Goal: Information Seeking & Learning: Understand process/instructions

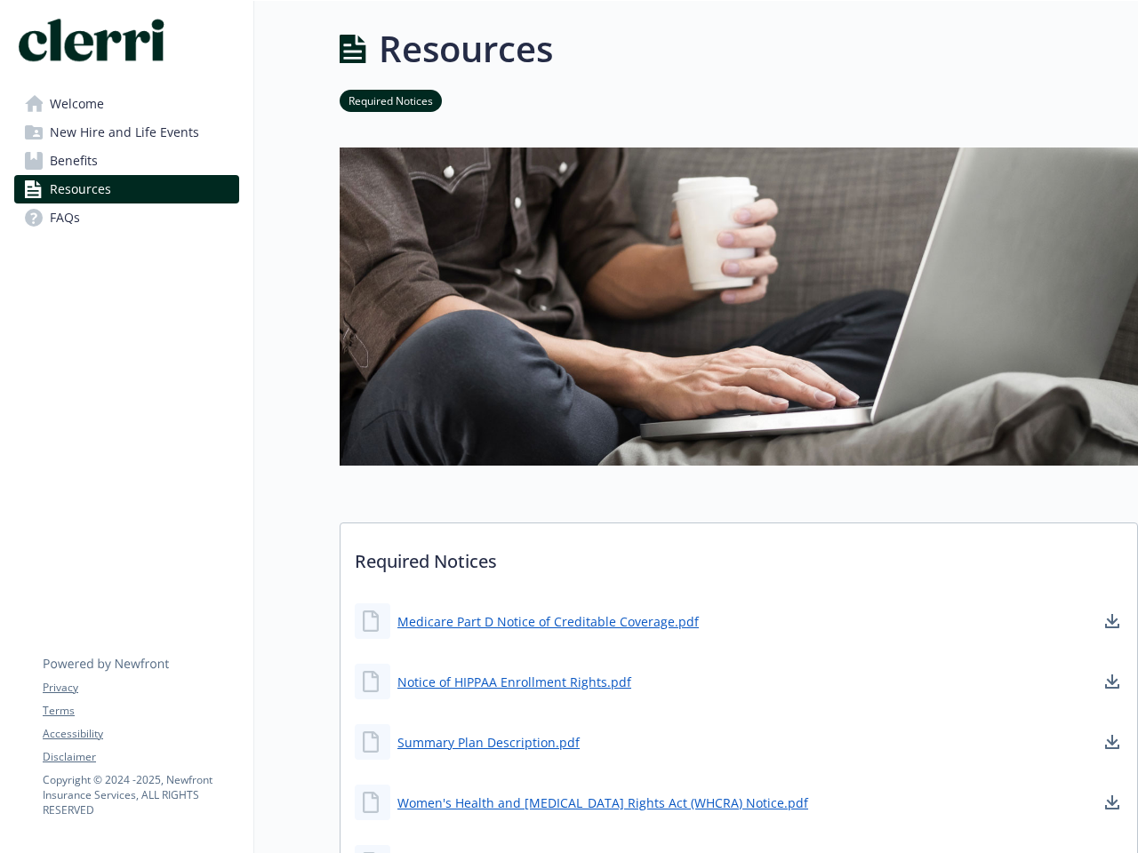
click at [569, 427] on img at bounding box center [739, 307] width 798 height 318
click at [140, 734] on link "Accessibility" at bounding box center [141, 734] width 196 height 16
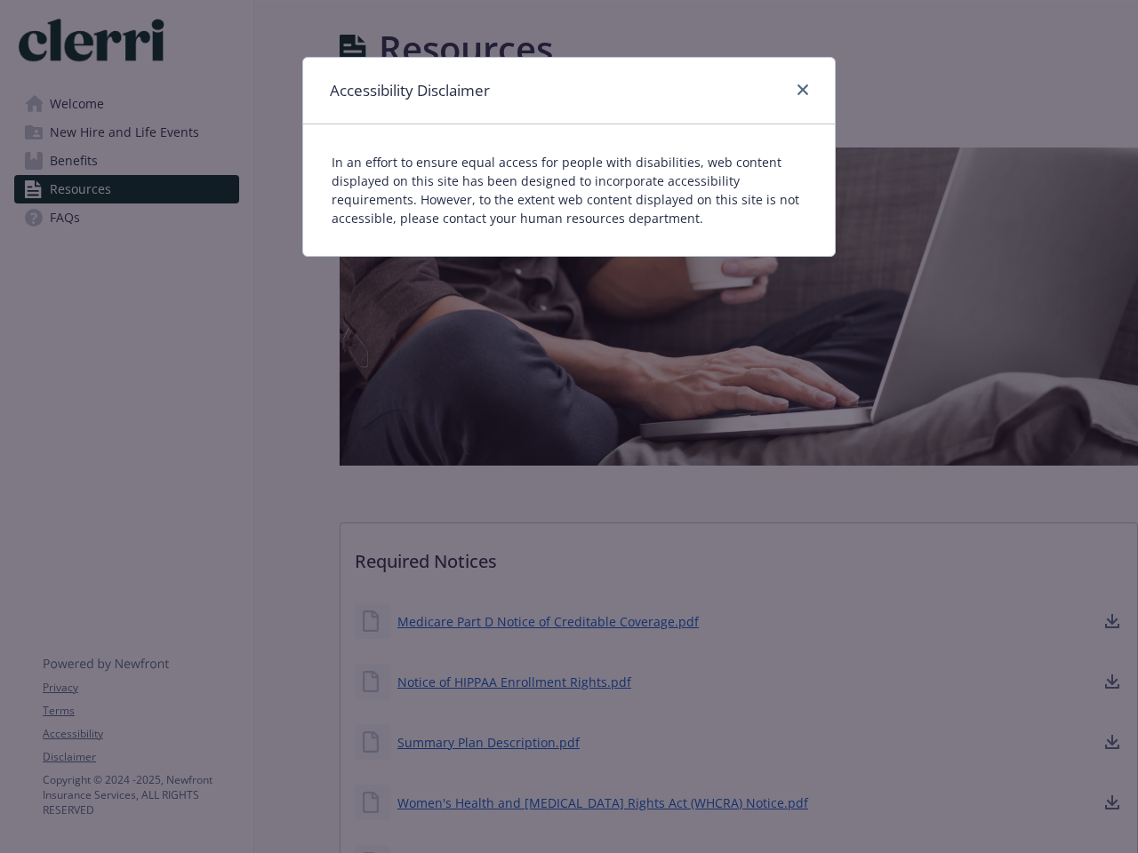
click at [548, 621] on div "Accessibility Disclaimer In an effort to ensure equal access for people with di…" at bounding box center [569, 426] width 1138 height 853
click at [1112, 621] on div "Accessibility Disclaimer In an effort to ensure equal access for people with di…" at bounding box center [569, 426] width 1138 height 853
click at [514, 682] on div "Accessibility Disclaimer In an effort to ensure equal access for people with di…" at bounding box center [569, 426] width 1138 height 853
click at [1112, 682] on div "Accessibility Disclaimer In an effort to ensure equal access for people with di…" at bounding box center [569, 426] width 1138 height 853
click at [488, 742] on div "Accessibility Disclaimer In an effort to ensure equal access for people with di…" at bounding box center [569, 426] width 1138 height 853
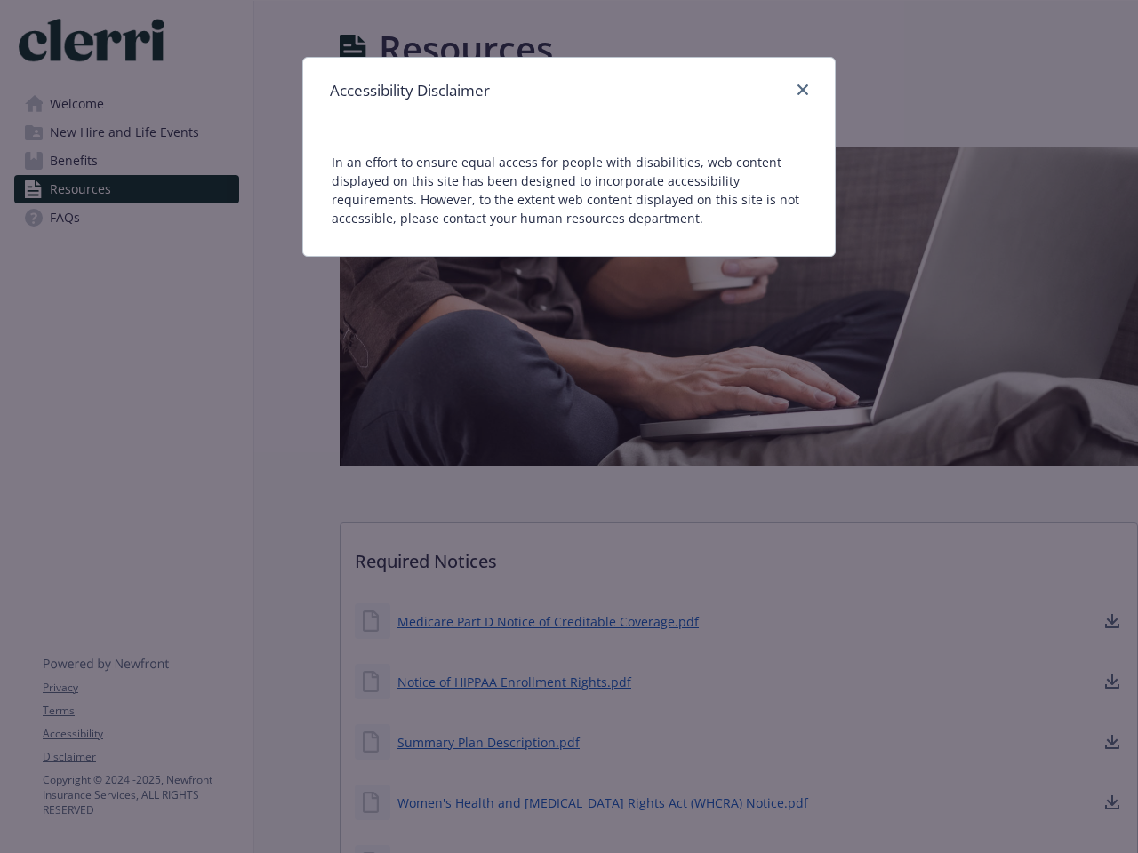
click at [1112, 742] on div "Accessibility Disclaimer In an effort to ensure equal access for people with di…" at bounding box center [569, 426] width 1138 height 853
click at [573, 803] on div "Accessibility Disclaimer In an effort to ensure equal access for people with di…" at bounding box center [569, 426] width 1138 height 853
